Goal: Register for event/course

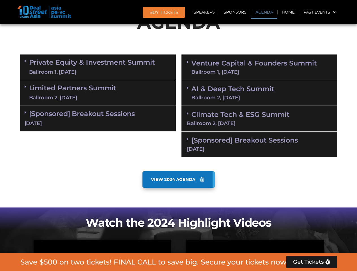
scroll to position [350, 0]
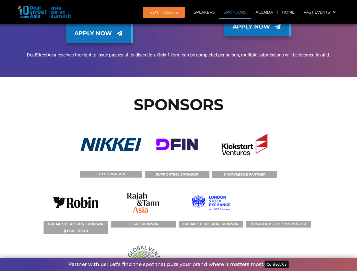
scroll to position [3999, 0]
